Goal: Use online tool/utility: Utilize a website feature to perform a specific function

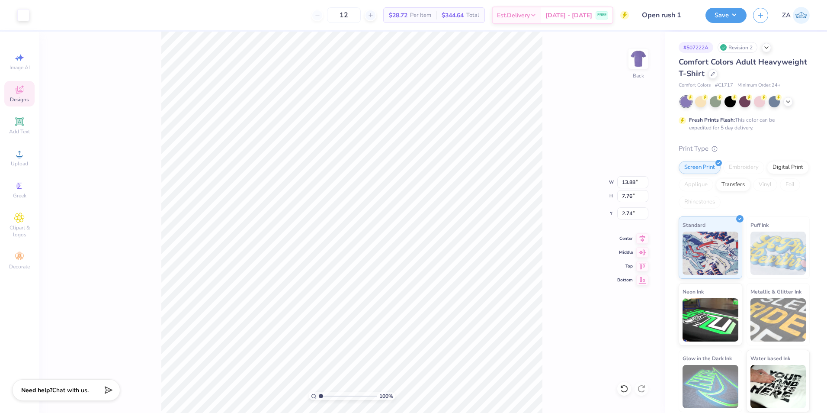
type input "2.74"
click at [368, 288] on li "Ungroup" at bounding box center [381, 289] width 68 height 17
click at [21, 152] on icon at bounding box center [19, 154] width 6 height 6
type input "3.74"
type input "4.11"
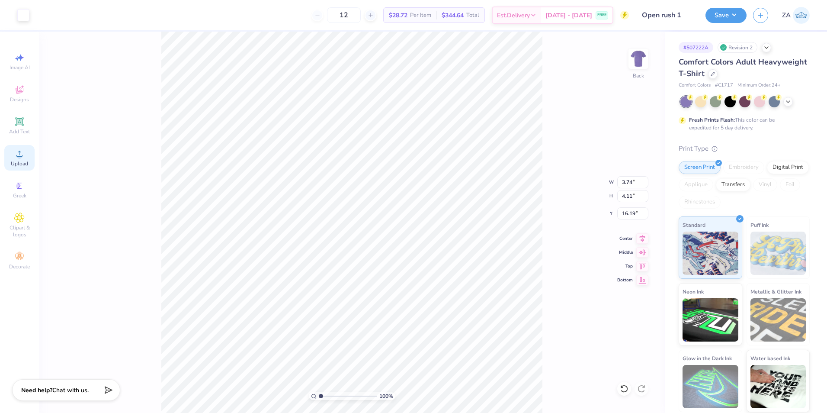
type input "4.10"
click at [386, 305] on li "Group" at bounding box center [409, 312] width 68 height 17
drag, startPoint x: 621, startPoint y: 183, endPoint x: 637, endPoint y: 183, distance: 16.0
click at [637, 183] on input "13.88" at bounding box center [632, 182] width 31 height 12
type input "12.50"
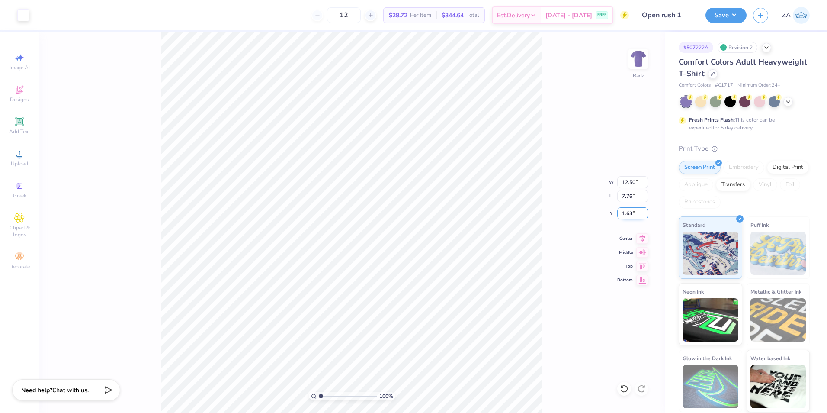
click at [635, 210] on input "1.63" at bounding box center [632, 213] width 31 height 12
type input "6.98"
drag, startPoint x: 636, startPoint y: 213, endPoint x: 620, endPoint y: 214, distance: 16.5
click at [620, 214] on input "2.02" at bounding box center [632, 213] width 31 height 12
type input "3.00"
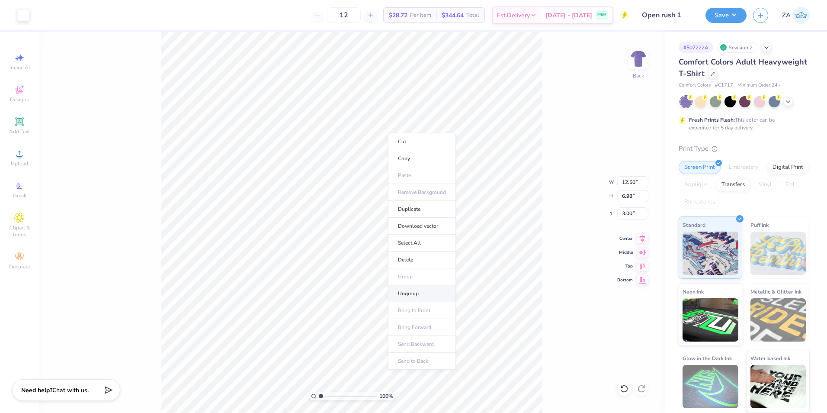
click at [410, 290] on li "Ungroup" at bounding box center [422, 293] width 68 height 17
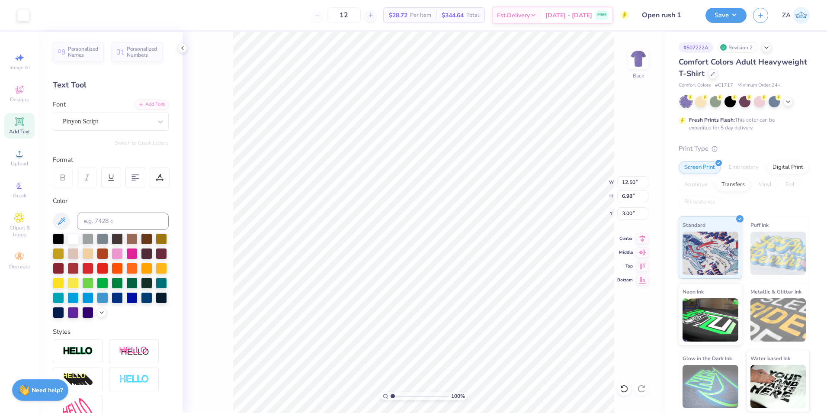
click at [717, 21] on button "Save" at bounding box center [726, 15] width 41 height 15
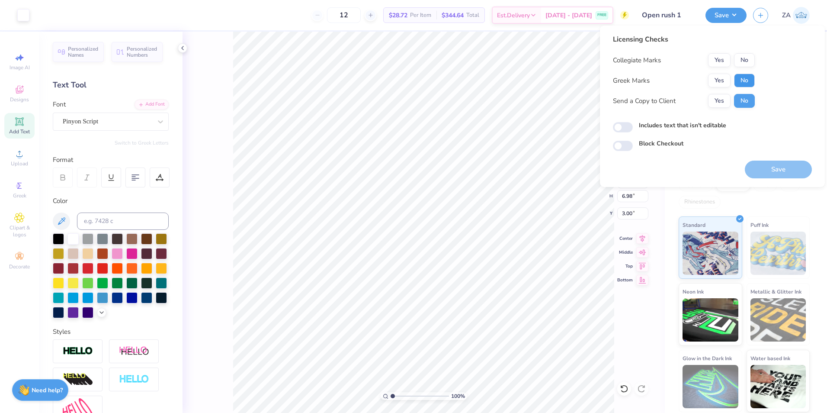
click at [750, 81] on button "No" at bounding box center [744, 81] width 21 height 14
click at [745, 56] on button "No" at bounding box center [744, 60] width 21 height 14
click at [774, 173] on button "Save" at bounding box center [778, 170] width 67 height 18
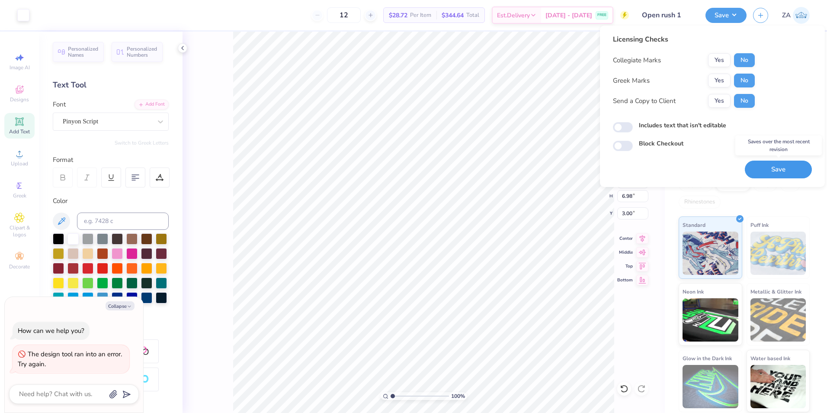
click at [785, 170] on button "Save" at bounding box center [778, 170] width 67 height 18
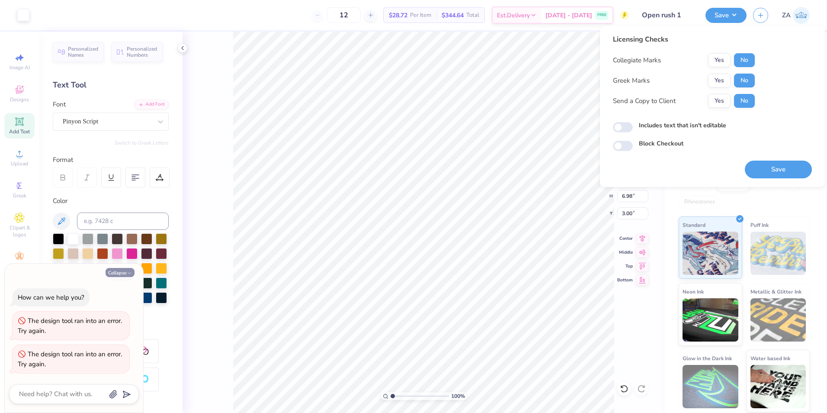
click at [133, 270] on button "Collapse" at bounding box center [120, 272] width 29 height 9
type textarea "x"
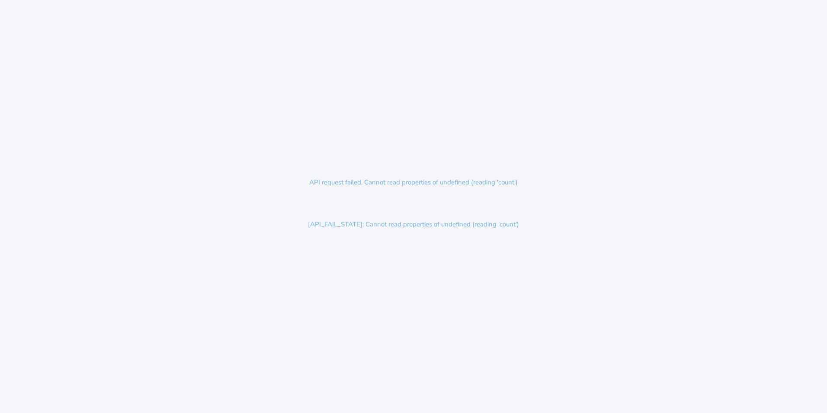
click at [394, 223] on p "[API_FAIL_STATE]: Cannot read properties of undefined (reading 'count')" at bounding box center [413, 224] width 228 height 27
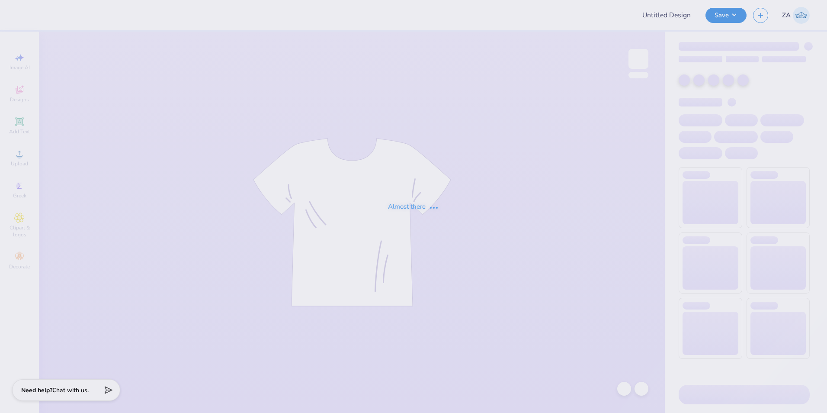
type input "Open rush 1"
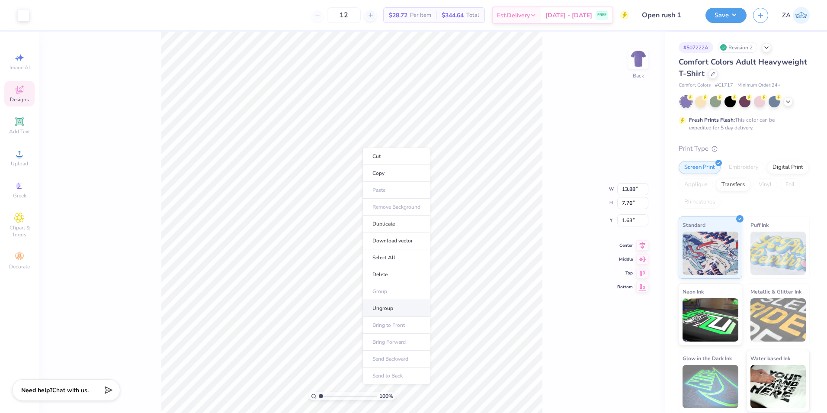
click at [393, 306] on li "Ungroup" at bounding box center [397, 308] width 68 height 17
click at [18, 155] on circle at bounding box center [19, 156] width 5 height 5
type input "5.41"
type input "5.96"
type input "3.00"
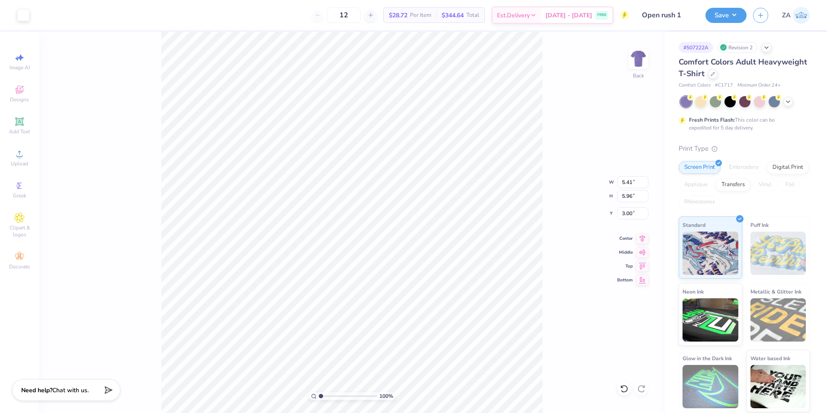
type input "4.16"
type input "4.58"
type input "3.69"
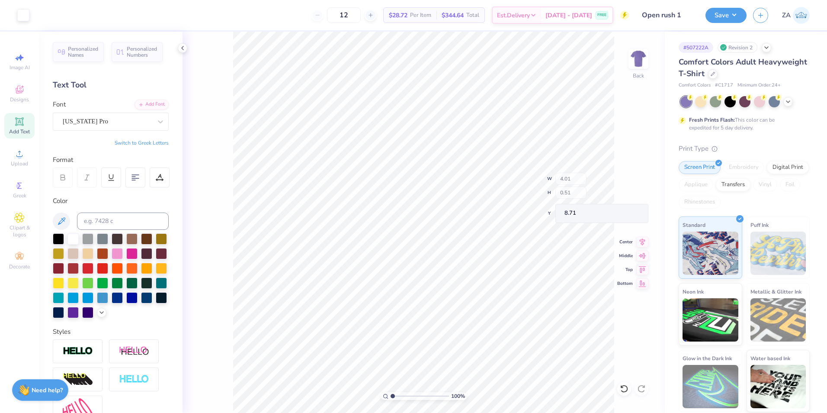
type input "8.71"
drag, startPoint x: 619, startPoint y: 183, endPoint x: 640, endPoint y: 185, distance: 21.2
click at [640, 185] on input "13.88" at bounding box center [632, 182] width 31 height 12
type input "12.50"
click at [635, 214] on input "1.63" at bounding box center [632, 213] width 31 height 12
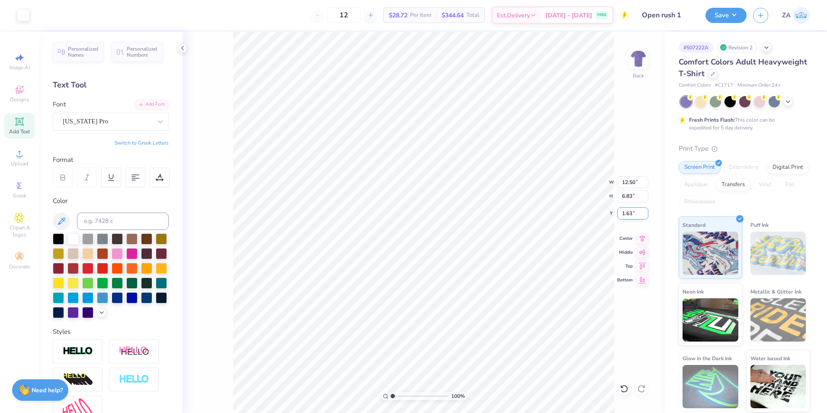
type input "6.83"
drag, startPoint x: 636, startPoint y: 214, endPoint x: 623, endPoint y: 217, distance: 13.7
click at [623, 217] on input "2.01" at bounding box center [632, 213] width 31 height 12
type input "3.00"
click at [735, 11] on button "Save" at bounding box center [726, 13] width 41 height 15
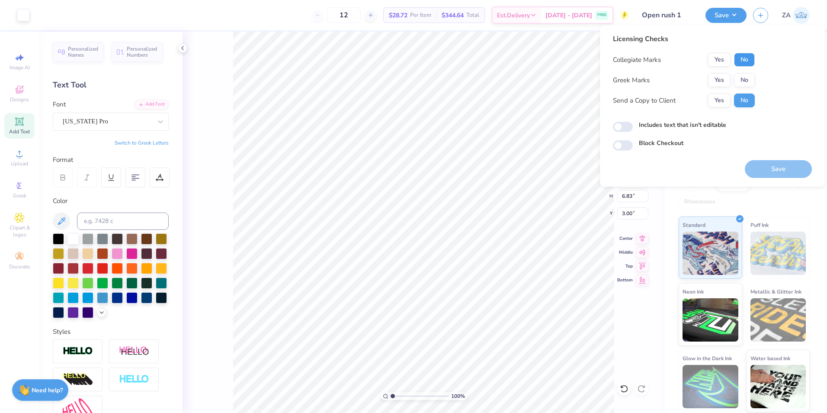
click at [735, 61] on button "No" at bounding box center [744, 60] width 21 height 14
click at [738, 78] on button "No" at bounding box center [744, 80] width 21 height 14
click at [763, 162] on button "Save" at bounding box center [778, 169] width 67 height 18
